Goal: Task Accomplishment & Management: Manage account settings

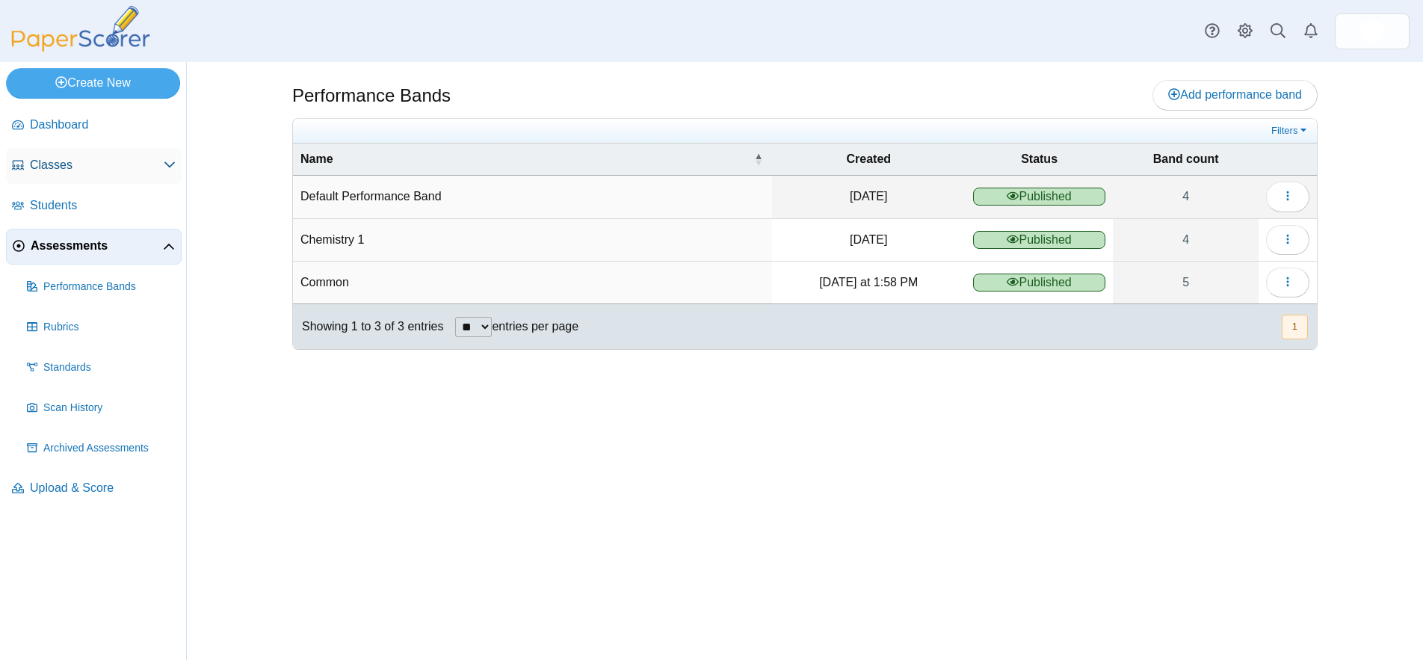
click at [111, 168] on span "Classes" at bounding box center [97, 165] width 134 height 16
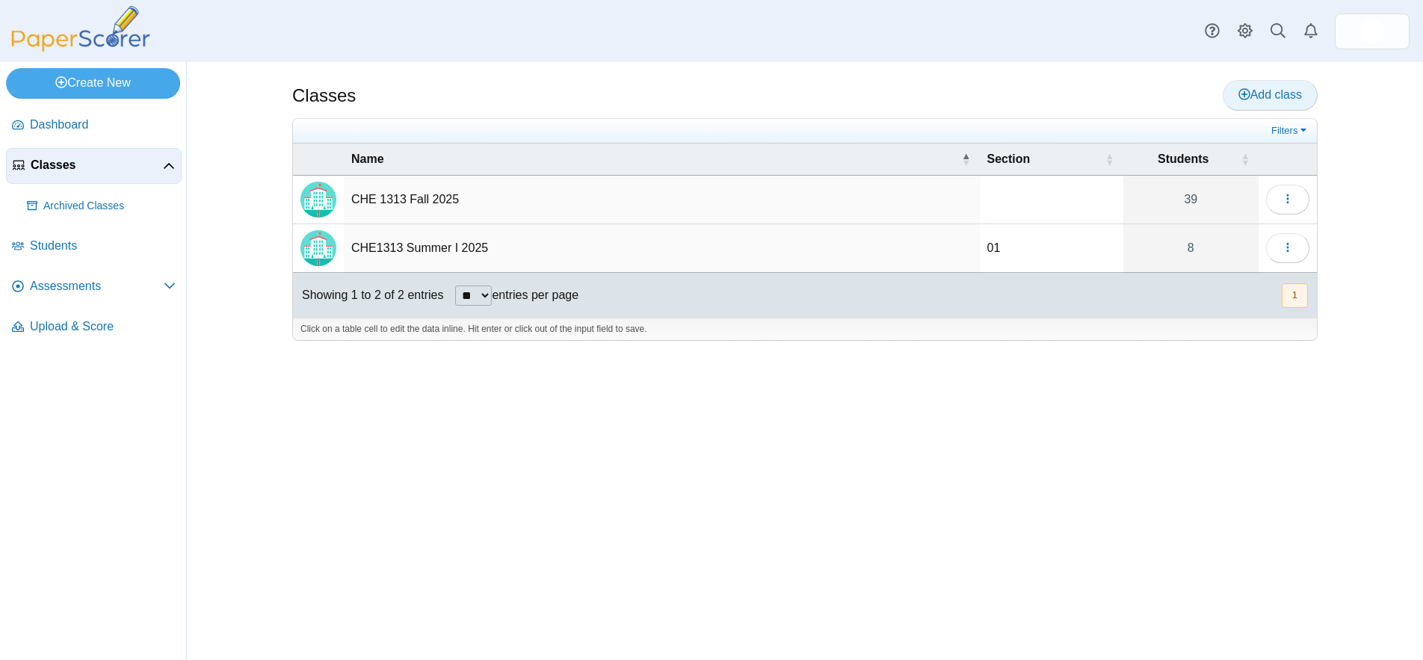
click at [1240, 92] on icon at bounding box center [1244, 94] width 12 height 12
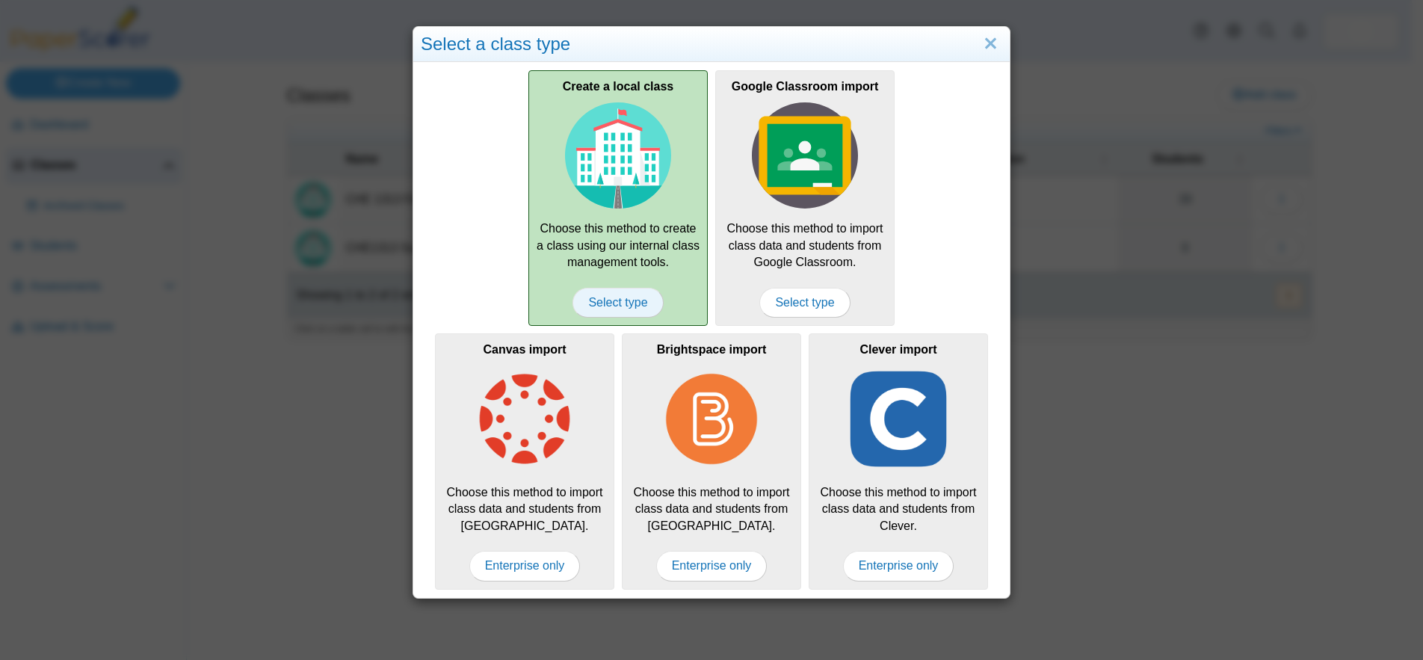
click at [629, 296] on span "Select type" at bounding box center [618, 303] width 90 height 30
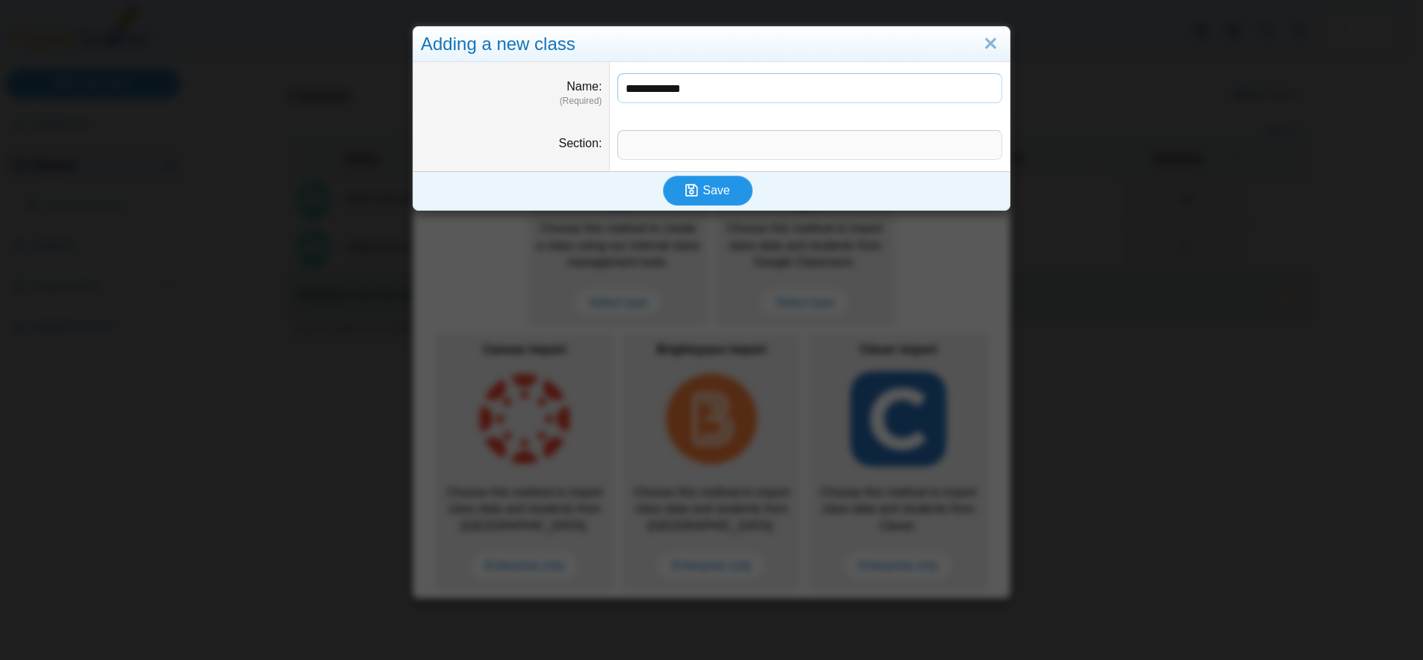
type input "**********"
click at [706, 188] on span "Save" at bounding box center [716, 190] width 27 height 13
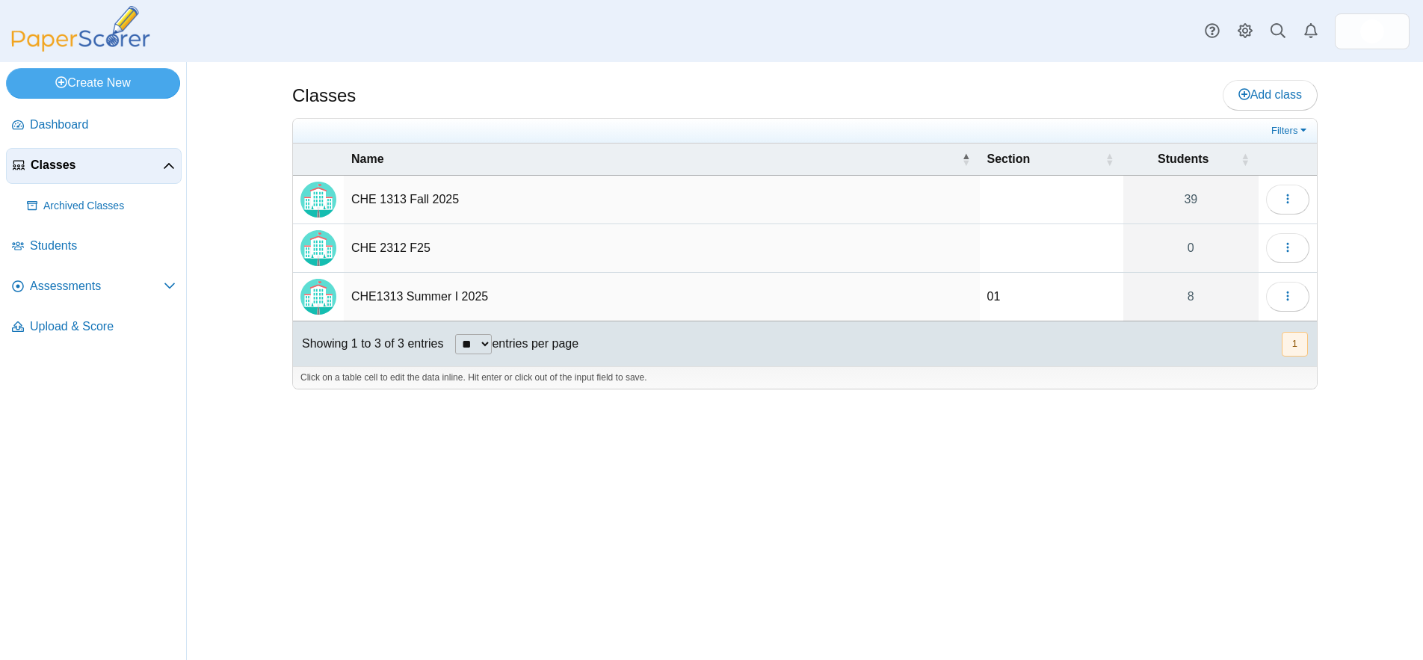
click at [28, 418] on nav "Dashboard Classes" at bounding box center [93, 381] width 186 height 558
click at [1279, 246] on button "button" at bounding box center [1287, 248] width 43 height 30
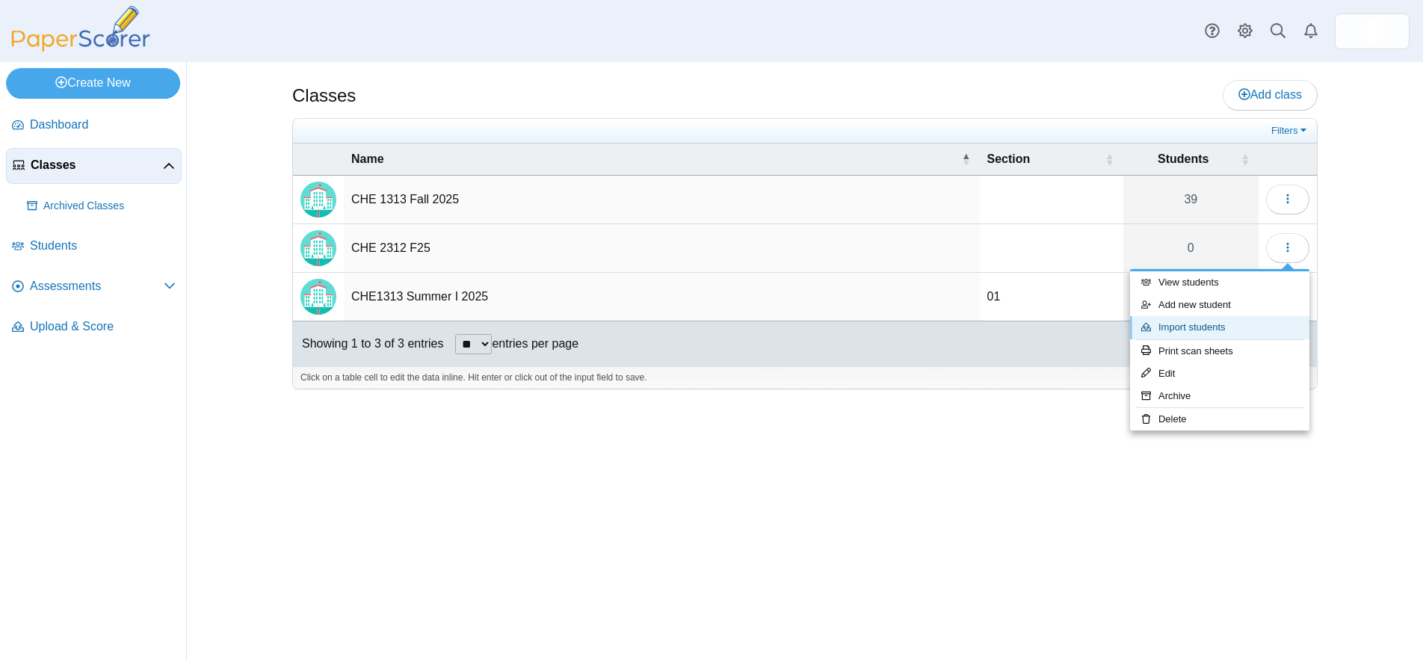
click at [1218, 326] on link "Import students" at bounding box center [1219, 327] width 179 height 22
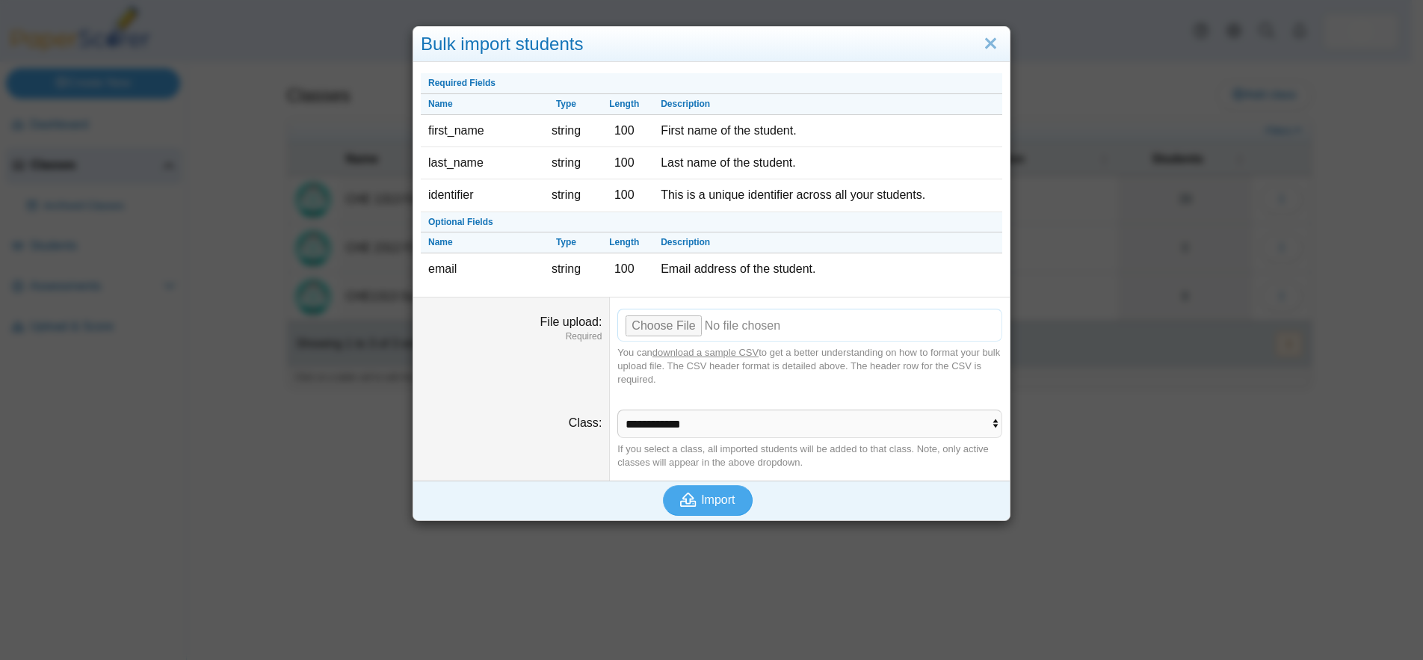
click at [663, 323] on input "File upload" at bounding box center [809, 325] width 385 height 33
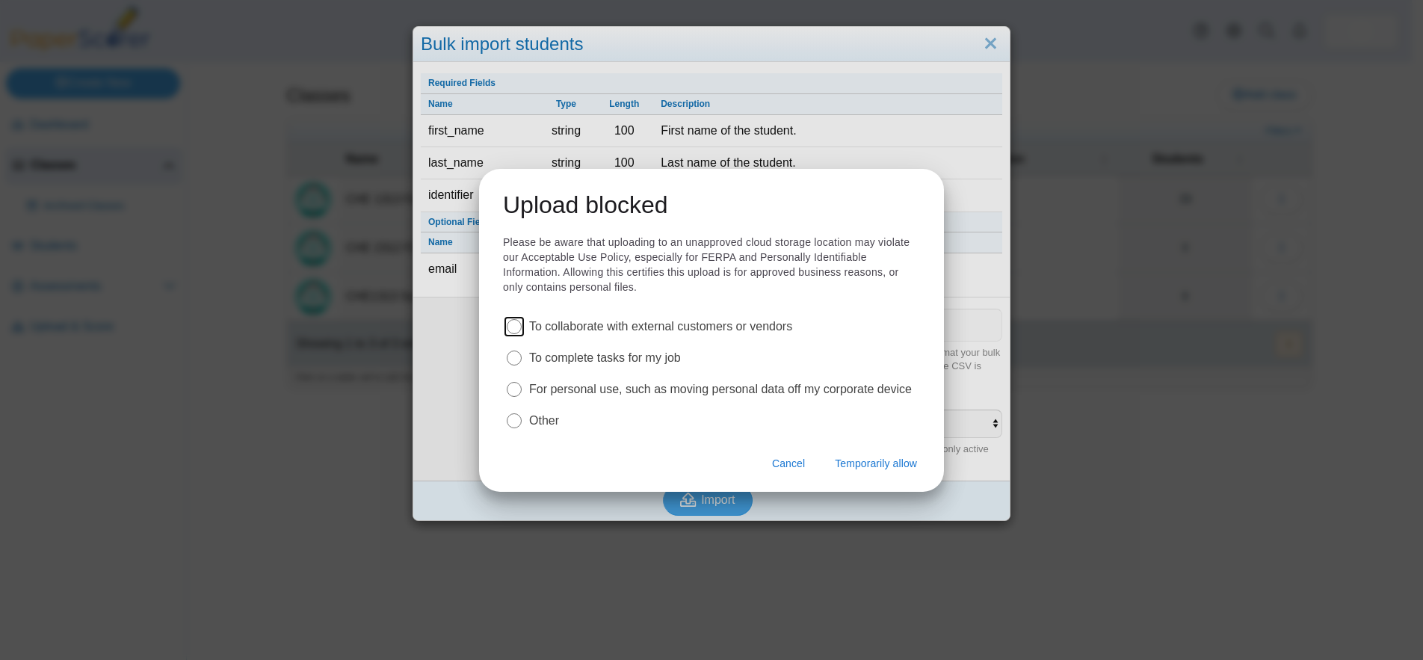
click at [656, 359] on label "To complete tasks for my job" at bounding box center [605, 358] width 152 height 16
click at [892, 464] on span "Temporarily allow" at bounding box center [876, 463] width 82 height 15
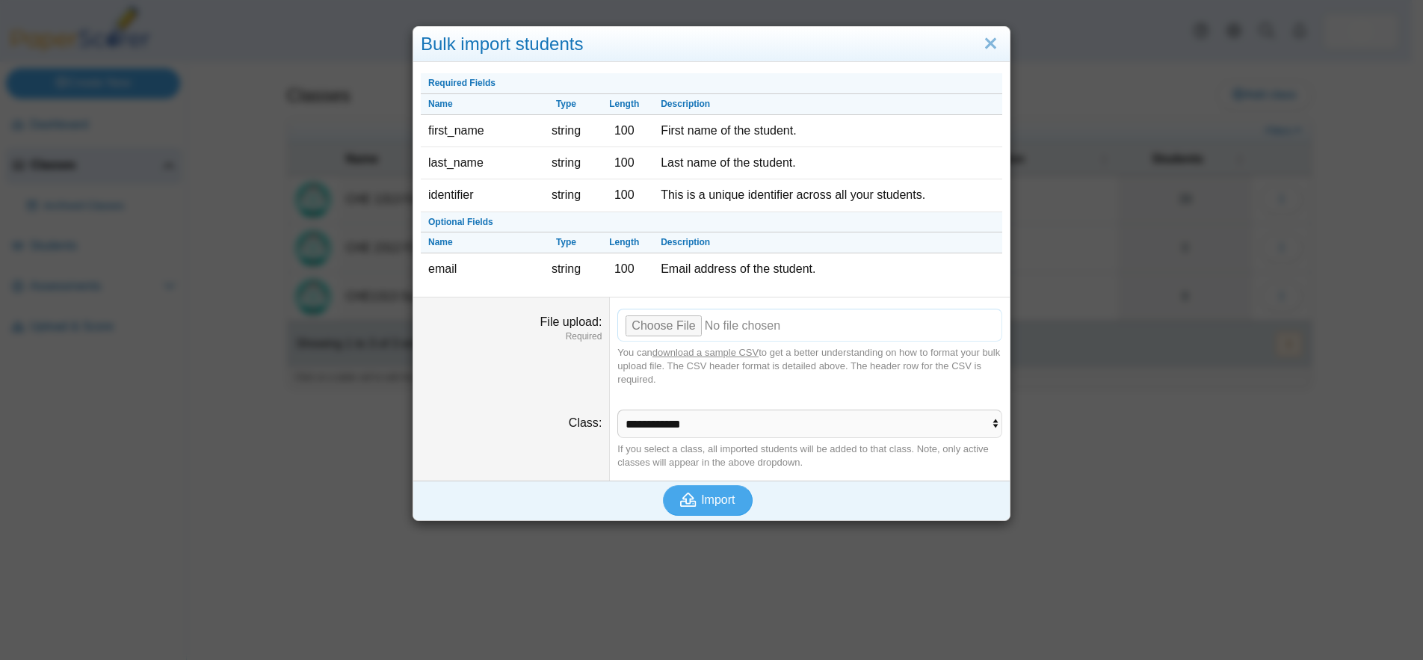
click at [663, 319] on input "File upload" at bounding box center [809, 325] width 385 height 33
type input "**********"
click at [719, 498] on span "Import" at bounding box center [718, 499] width 34 height 13
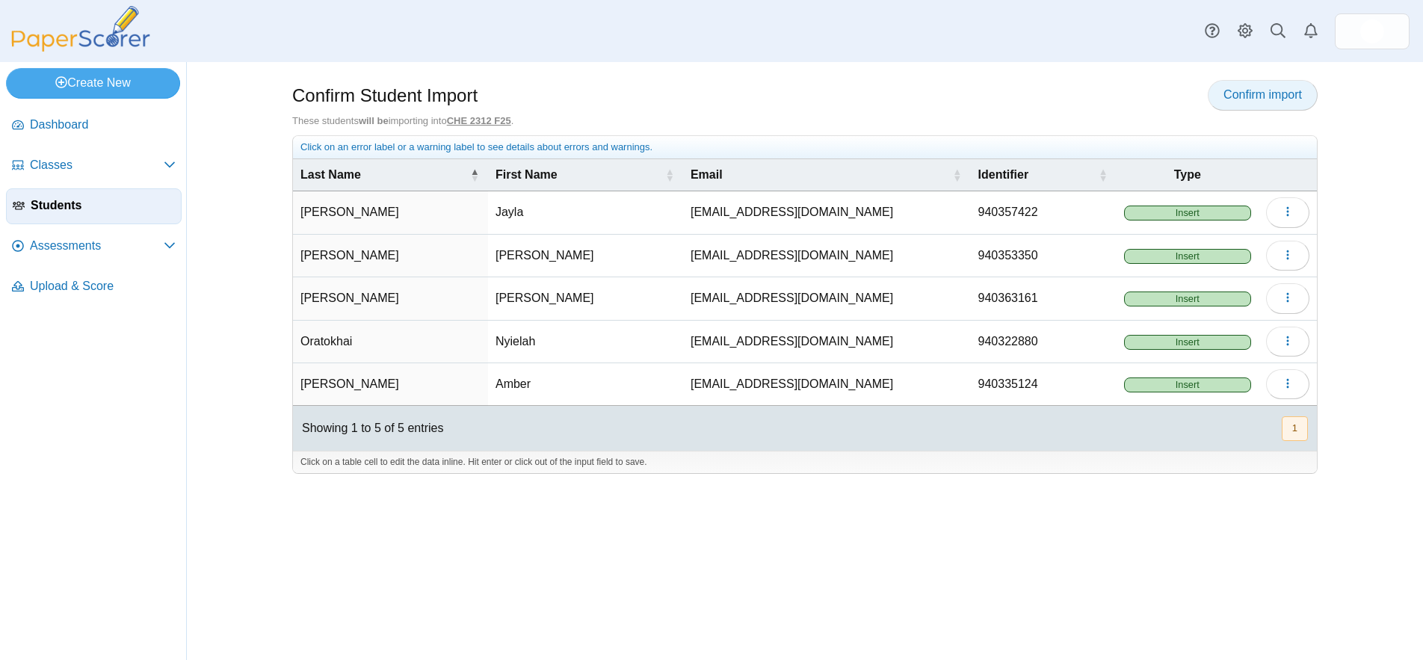
click at [1283, 90] on span "Confirm import" at bounding box center [1262, 94] width 78 height 13
